Goal: Book appointment/travel/reservation

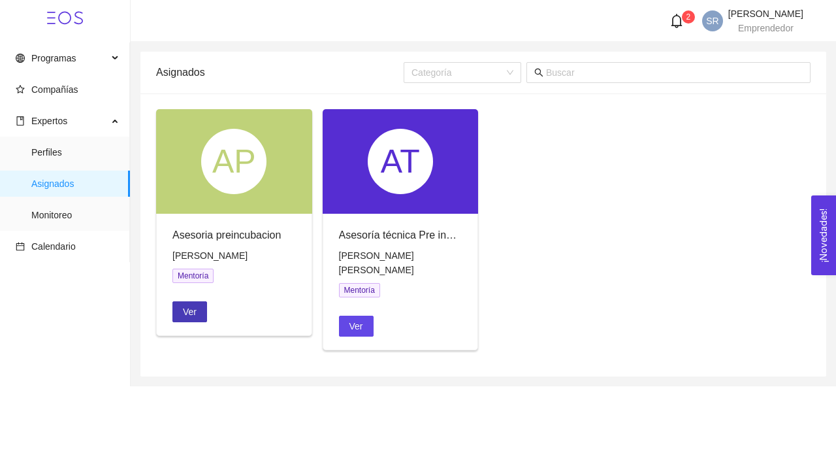
click at [196, 307] on span "Ver" at bounding box center [190, 311] width 14 height 14
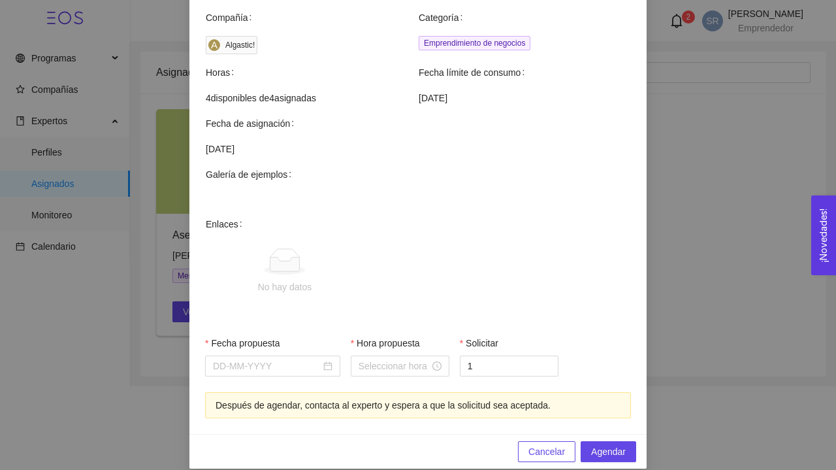
scroll to position [411, 0]
click at [328, 359] on div at bounding box center [273, 366] width 120 height 14
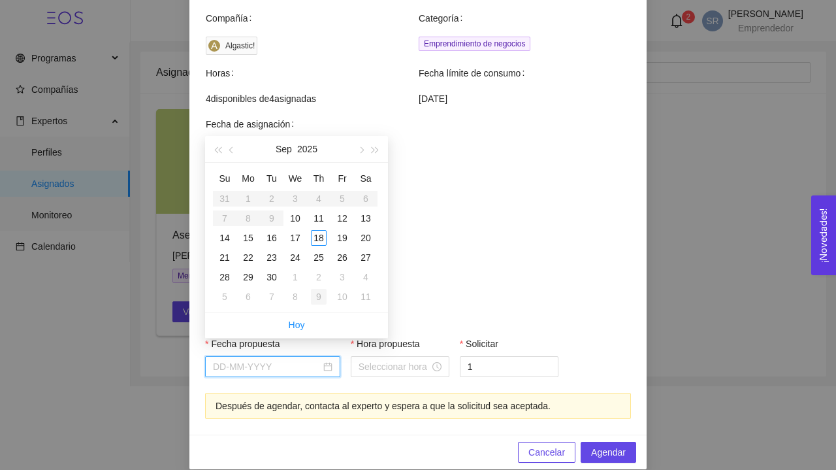
type input "[DATE]"
click at [322, 238] on div "18" at bounding box center [319, 238] width 16 height 16
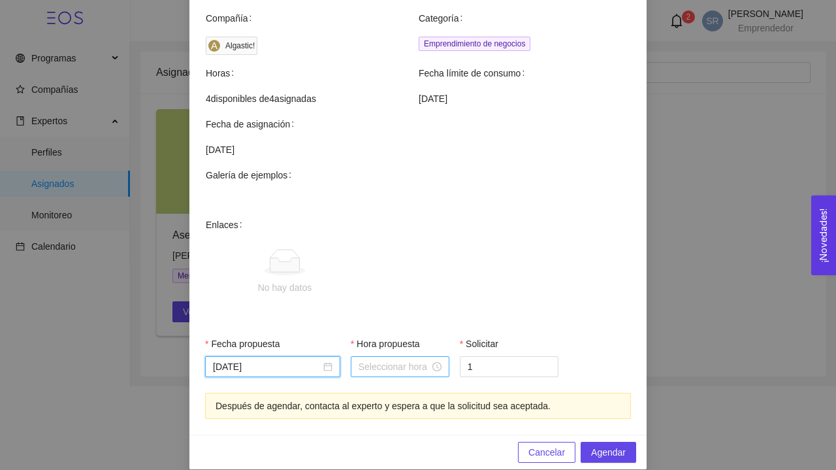
click at [377, 359] on input "Hora propuesta" at bounding box center [394, 366] width 71 height 14
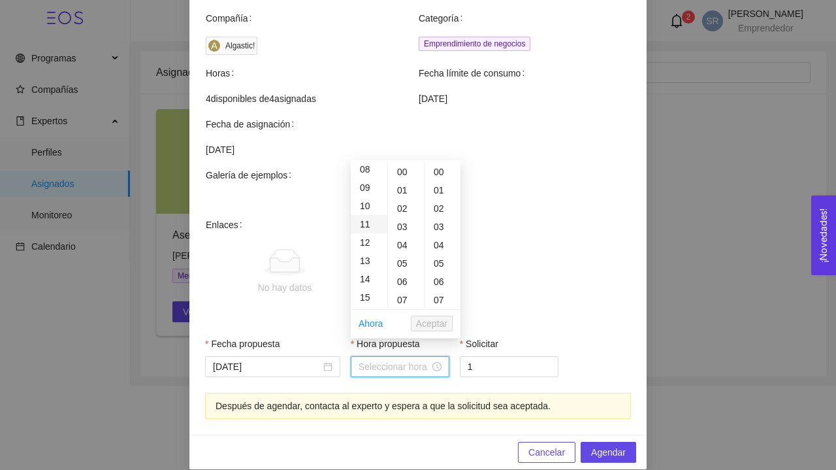
click at [372, 221] on div "11" at bounding box center [369, 224] width 37 height 18
type input "11:00:00"
click at [433, 327] on span "Aceptar" at bounding box center [431, 323] width 31 height 14
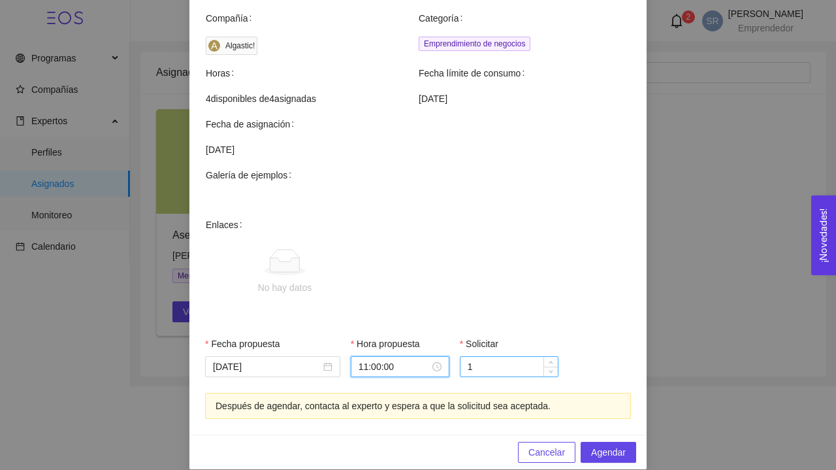
click at [483, 357] on input "1" at bounding box center [508, 367] width 97 height 20
click at [606, 363] on div "Fecha propuesta [DATE] Hora propuesta 11:00:00 Solicitar 1" at bounding box center [418, 364] width 436 height 56
click at [604, 445] on span "Agendar" at bounding box center [608, 452] width 35 height 14
click at [603, 441] on button "Agendar" at bounding box center [609, 451] width 56 height 21
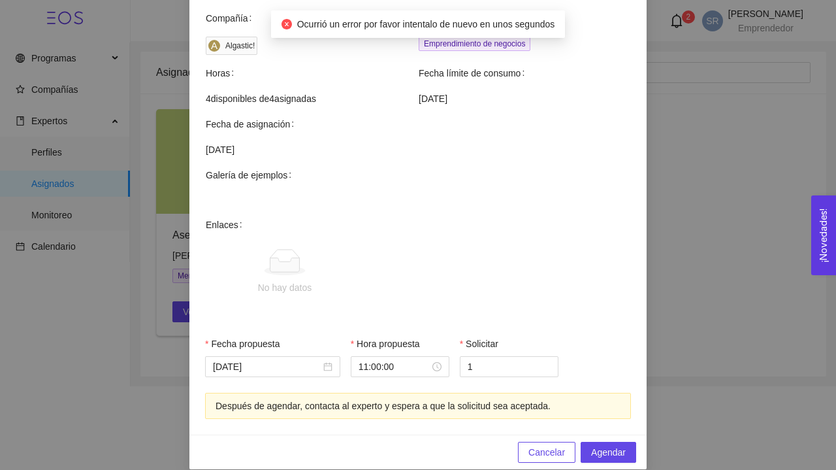
click at [663, 328] on div "Agendar mentoría Asesoria preincubacion Experto: [PERSON_NAME] Teléfono Correo …" at bounding box center [418, 235] width 836 height 470
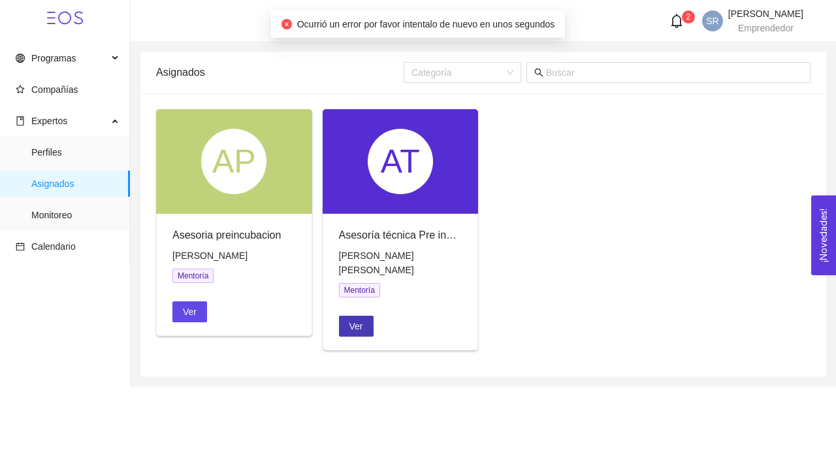
click at [361, 325] on span "Ver" at bounding box center [356, 326] width 14 height 14
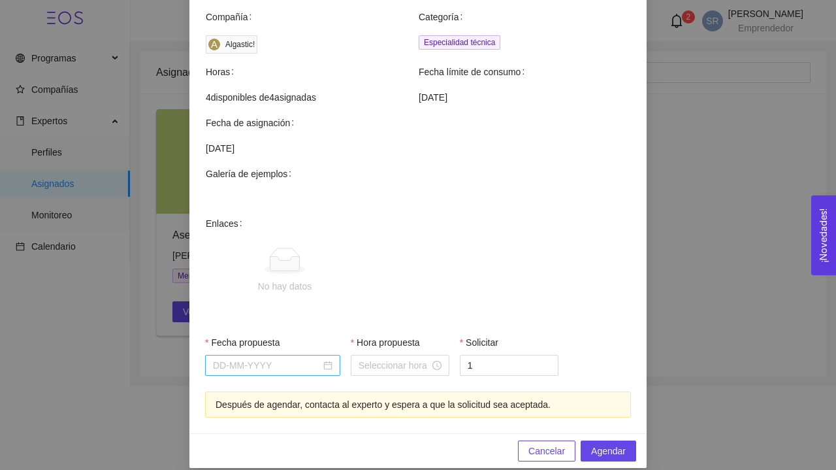
scroll to position [411, 0]
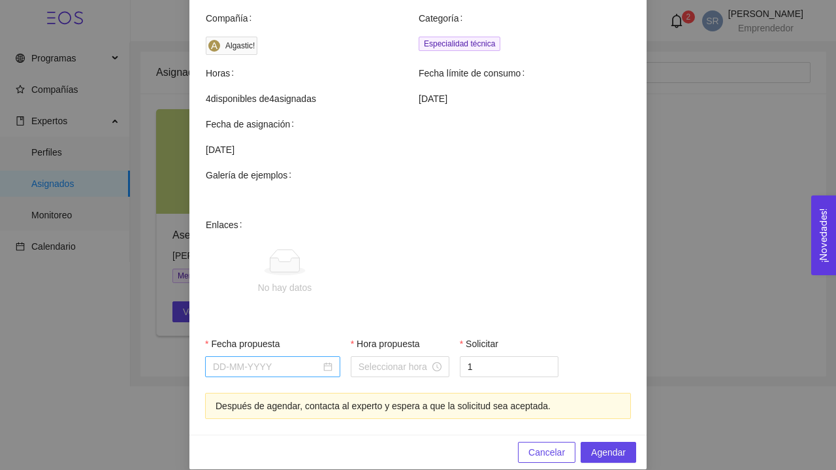
click at [319, 359] on input "Fecha propuesta" at bounding box center [267, 366] width 108 height 14
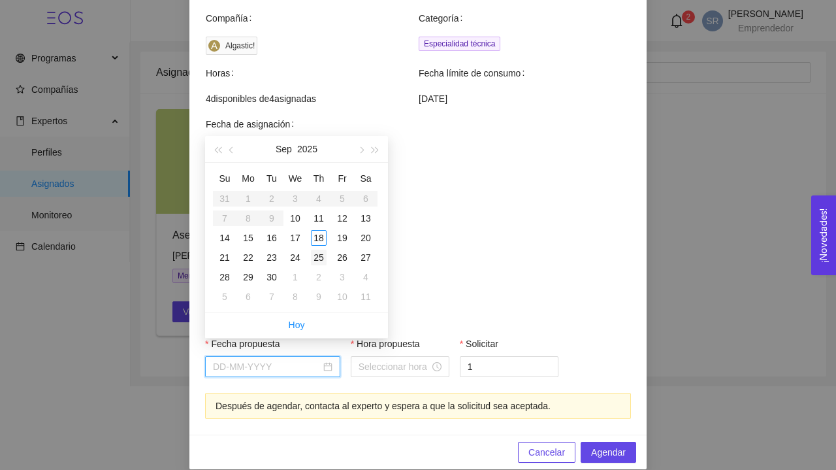
type input "[DATE]"
click at [319, 238] on div "18" at bounding box center [319, 238] width 16 height 16
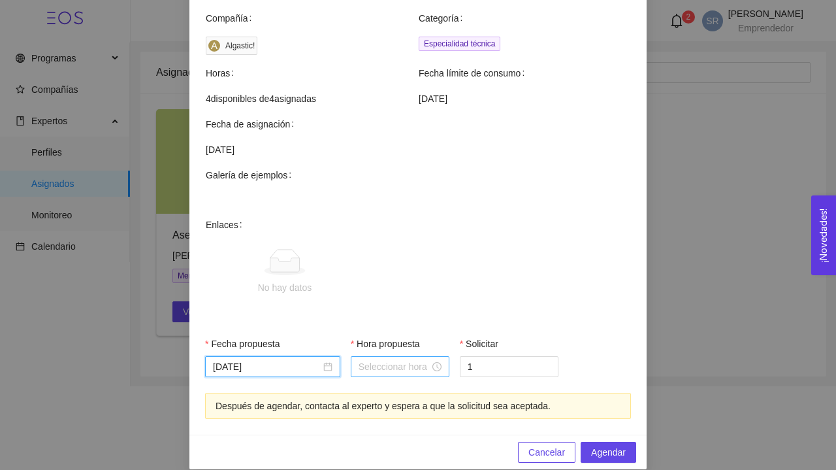
click at [376, 359] on input "Hora propuesta" at bounding box center [394, 366] width 71 height 14
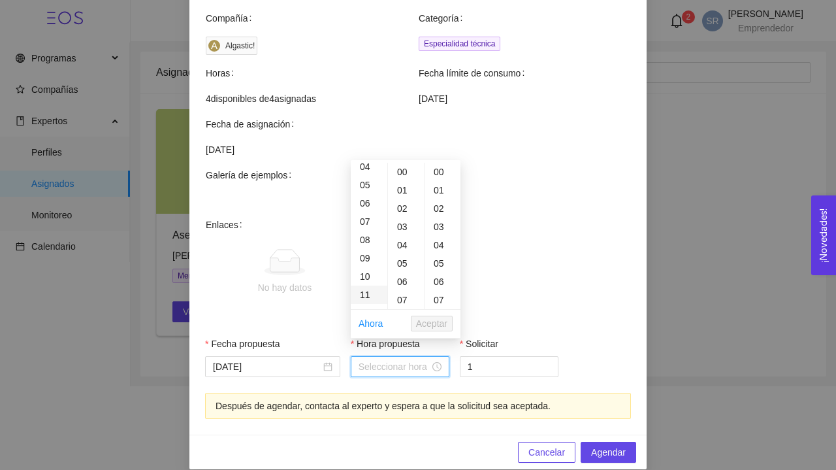
click at [369, 290] on div "11" at bounding box center [369, 294] width 37 height 18
type input "11:00:00"
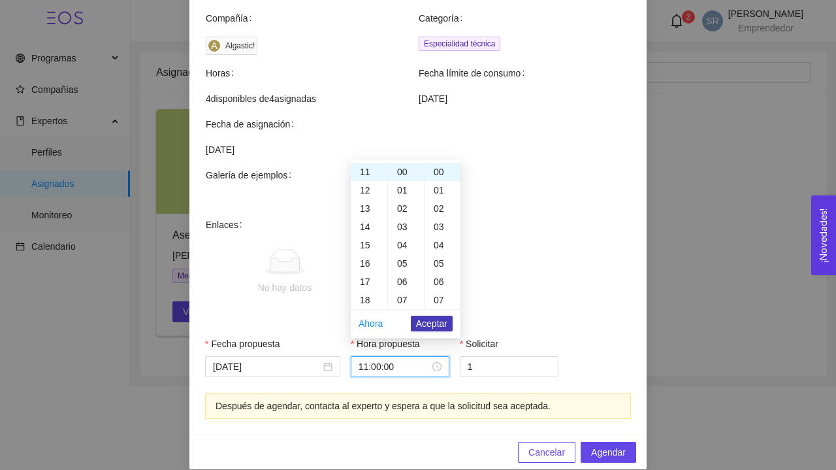
click at [422, 319] on span "Aceptar" at bounding box center [431, 323] width 31 height 14
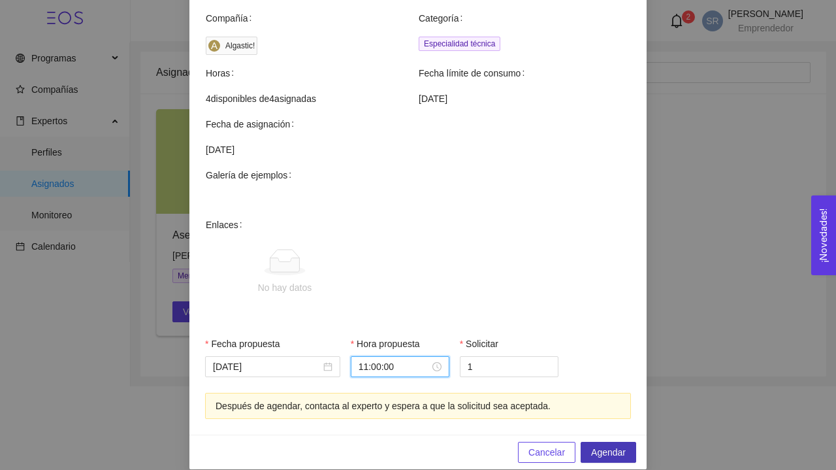
click at [599, 445] on span "Agendar" at bounding box center [608, 452] width 35 height 14
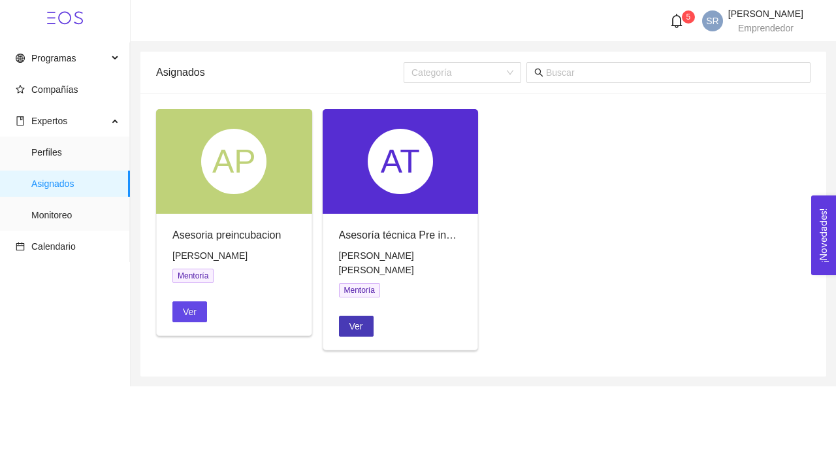
click at [366, 328] on button "Ver" at bounding box center [356, 325] width 35 height 21
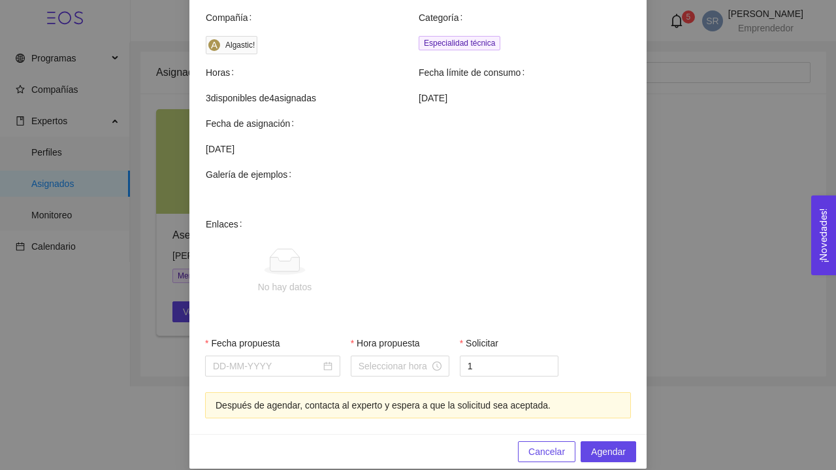
scroll to position [411, 0]
click at [715, 236] on div "Agendar mentoría Asesoría técnica Pre incubación Experto: [PERSON_NAME] [PERSON…" at bounding box center [418, 235] width 836 height 470
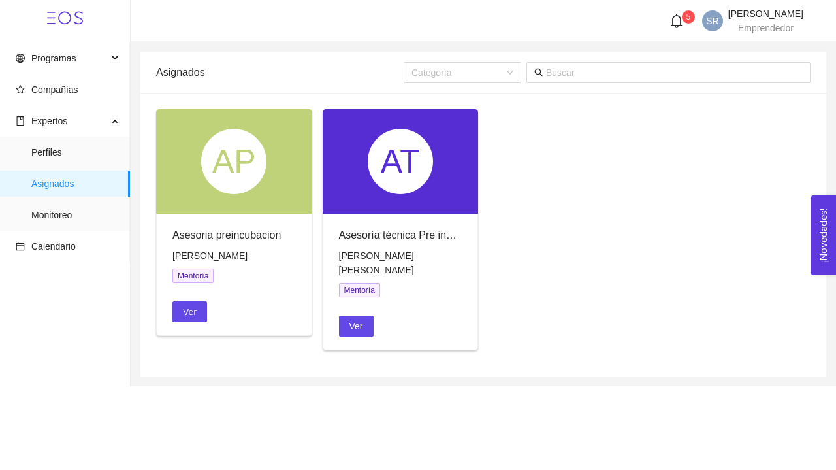
scroll to position [404, 0]
click at [197, 314] on span "Ver" at bounding box center [190, 311] width 14 height 14
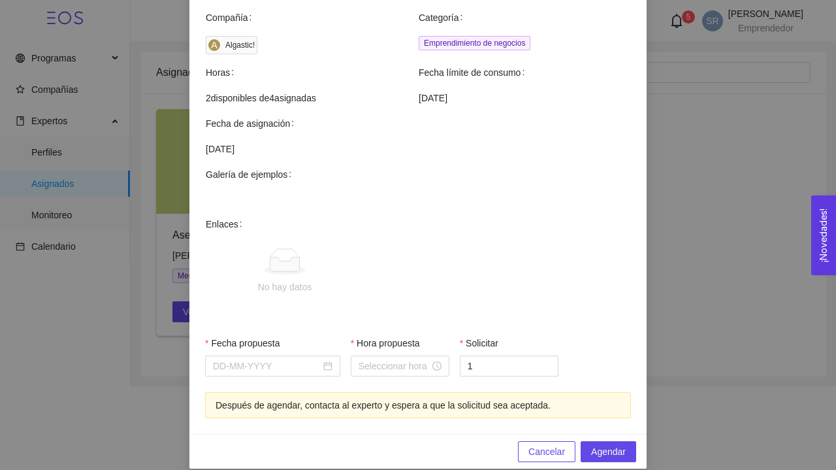
scroll to position [411, 0]
click at [710, 193] on div "Agendar mentoría Asesoria preincubacion Experto: [PERSON_NAME] Teléfono Correo …" at bounding box center [418, 235] width 836 height 470
